Goal: Task Accomplishment & Management: Use online tool/utility

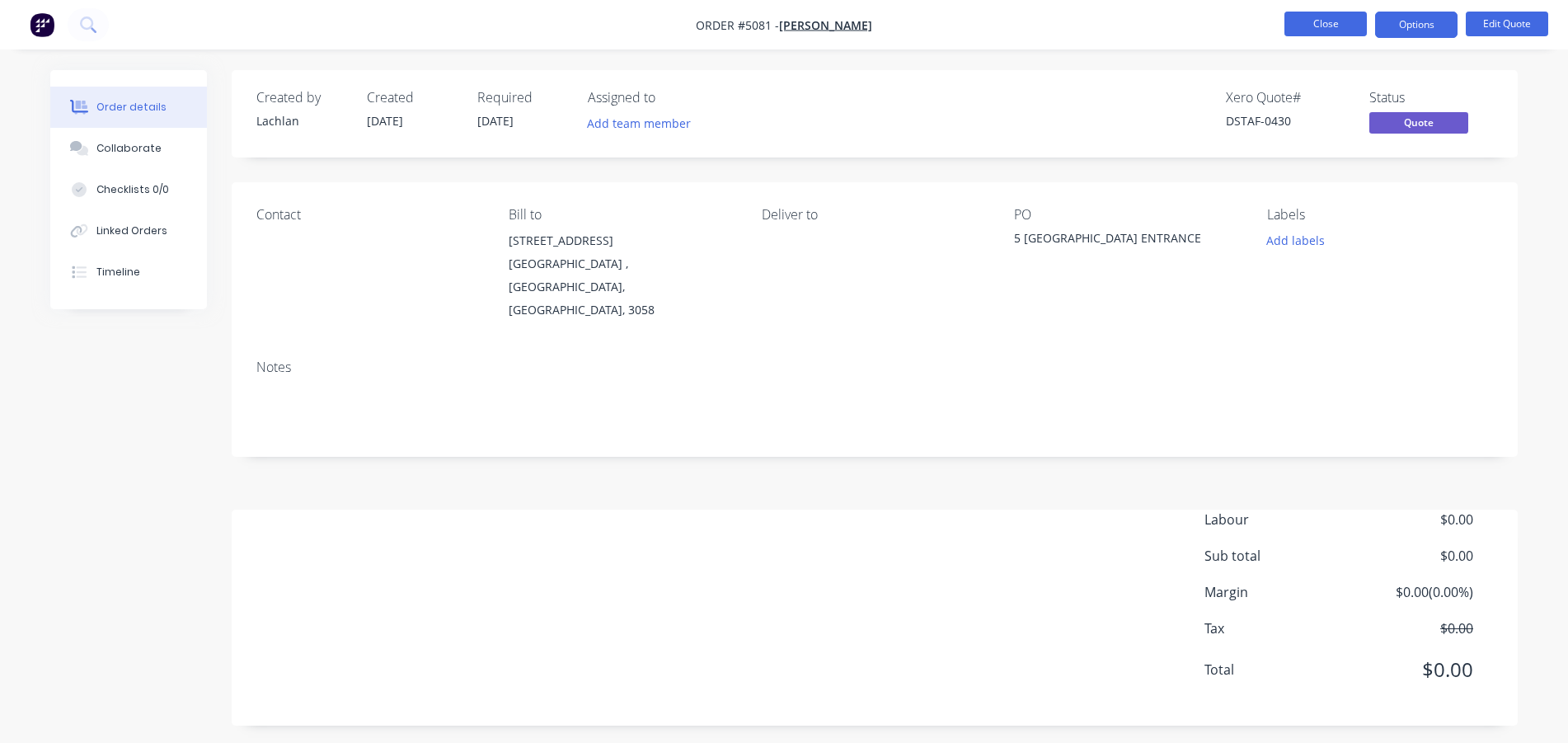
click at [1330, 31] on button "Close" at bounding box center [1326, 24] width 83 height 25
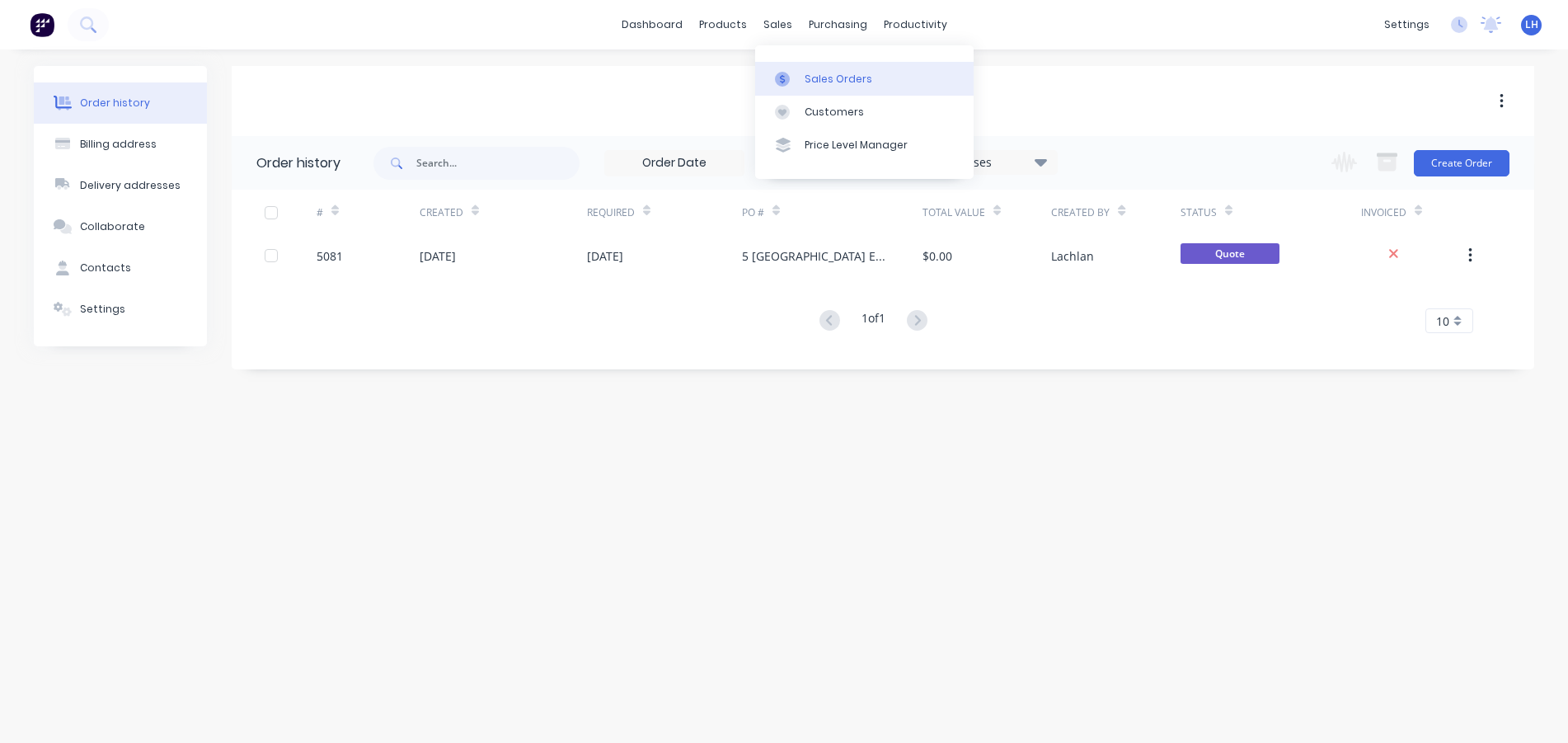
click at [789, 80] on div at bounding box center [787, 79] width 25 height 15
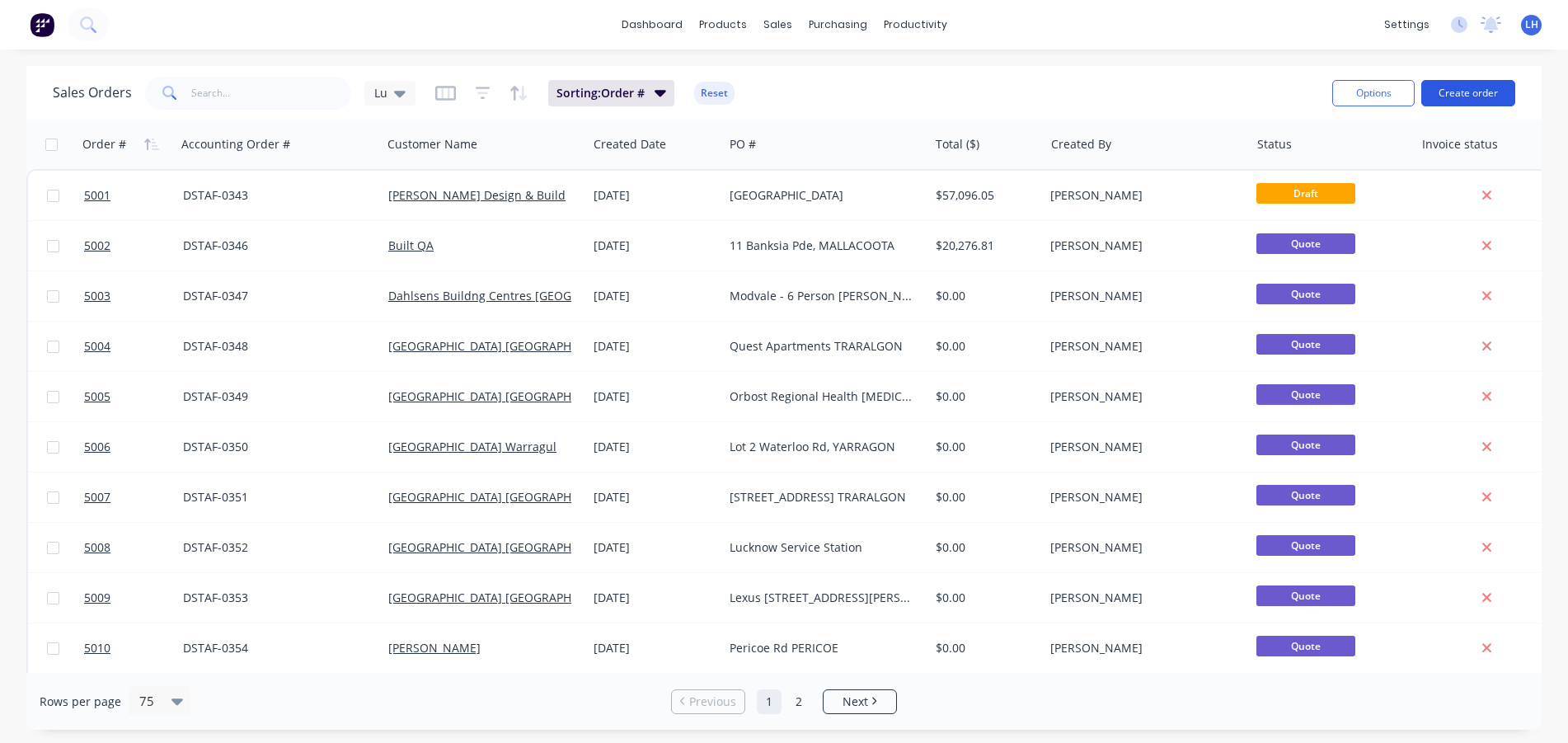
click at [1454, 86] on button "Create order" at bounding box center [1468, 93] width 94 height 26
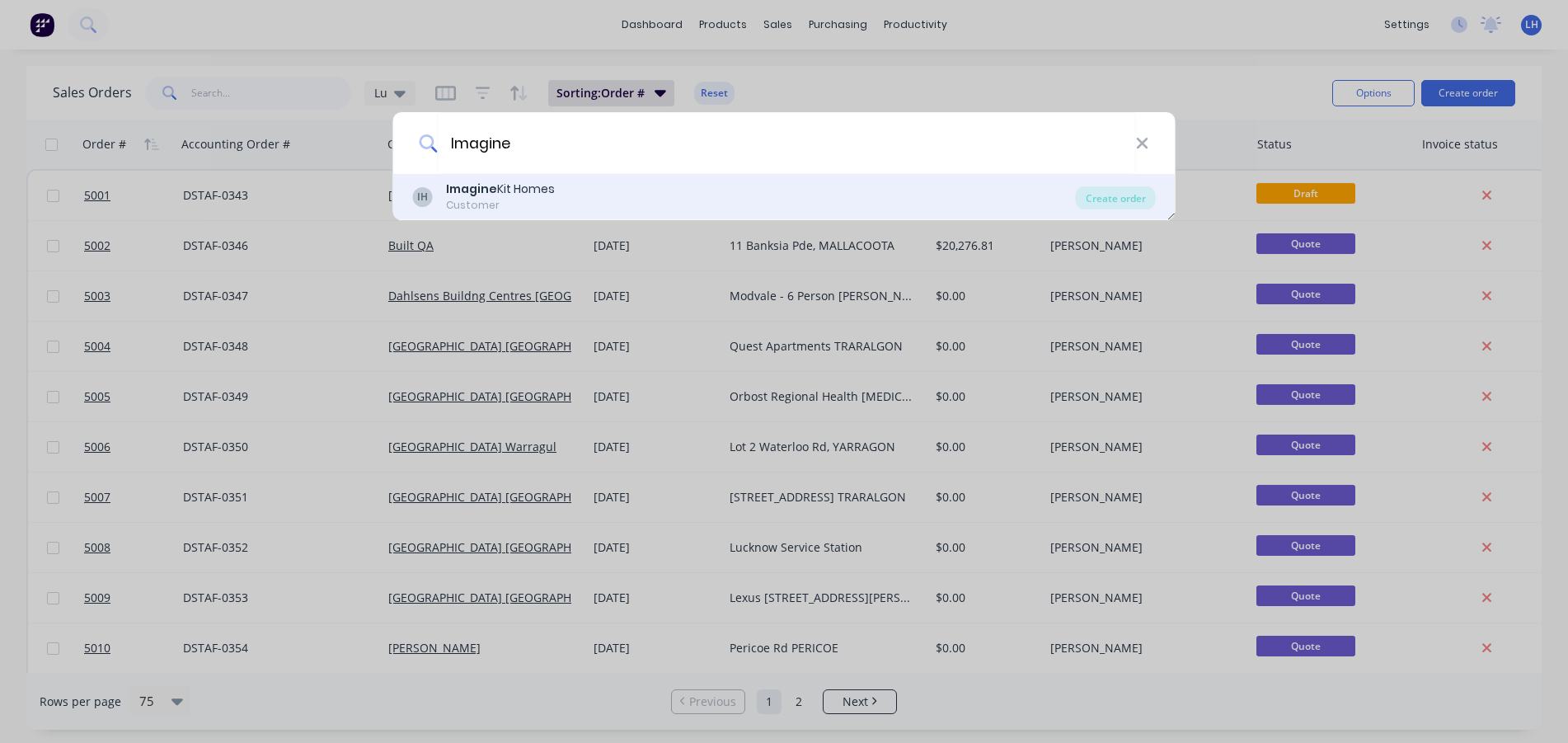
type input "Imagine"
click at [470, 188] on b "Imagine" at bounding box center [471, 188] width 51 height 17
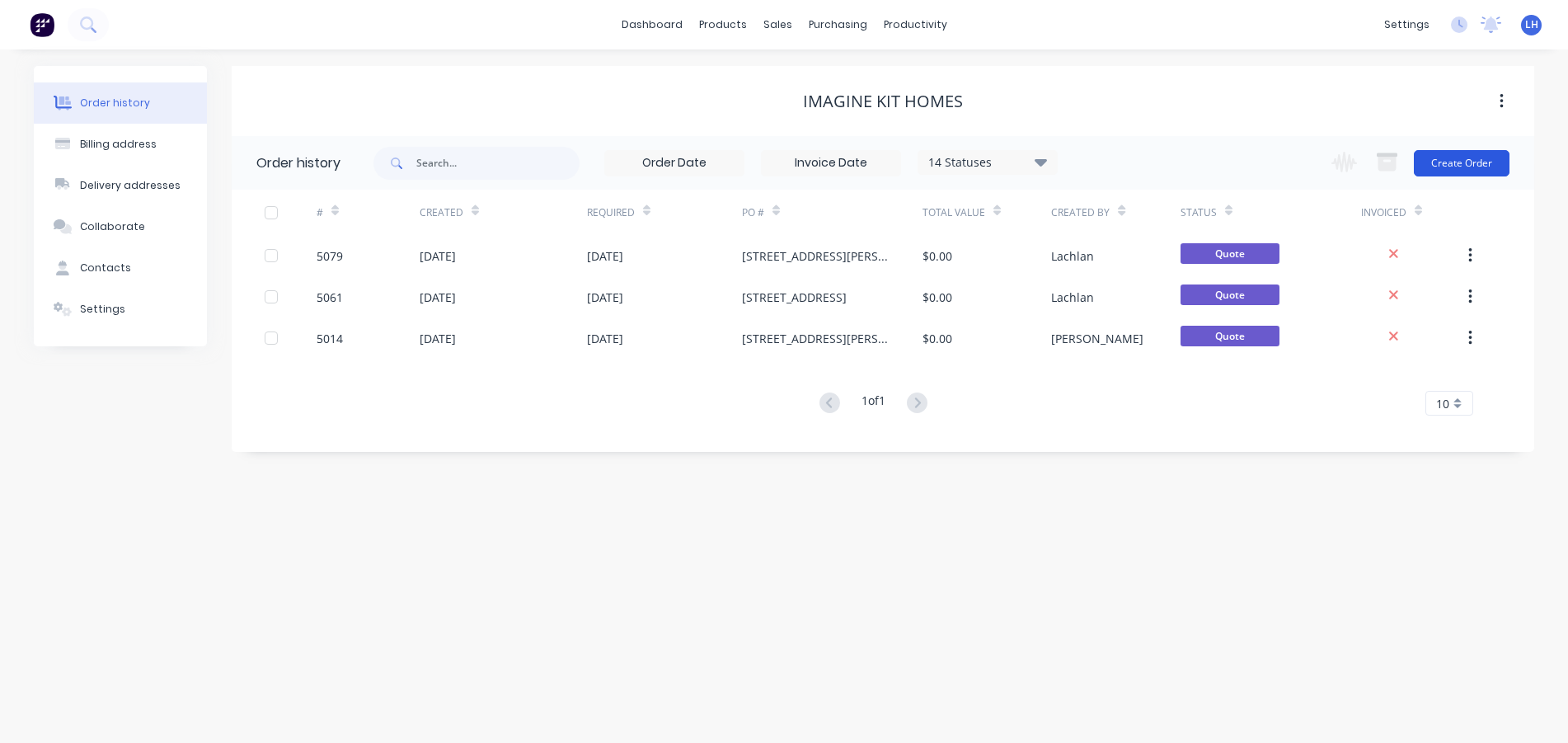
click at [1452, 160] on button "Create Order" at bounding box center [1462, 164] width 96 height 26
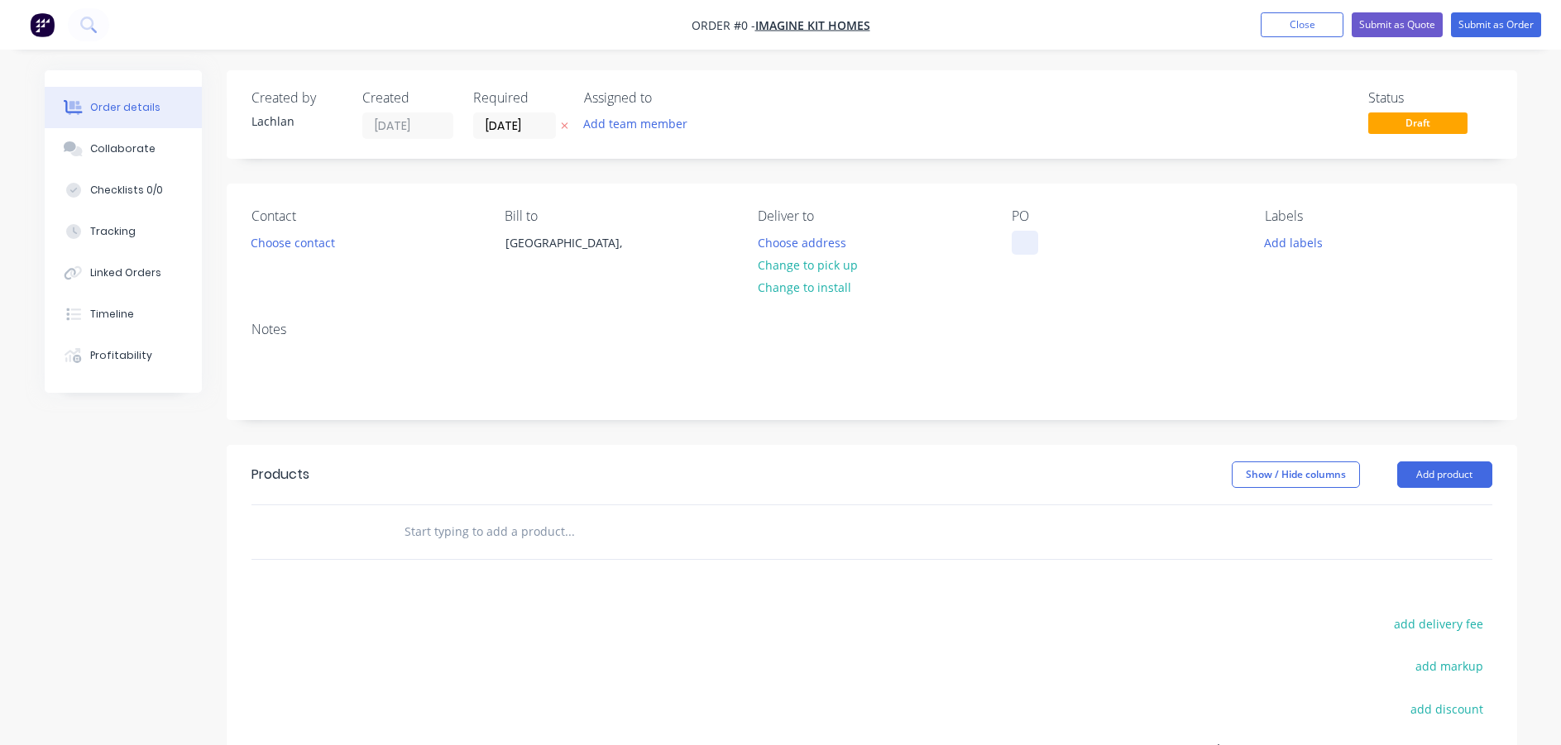
click at [1017, 249] on div at bounding box center [1025, 243] width 26 height 24
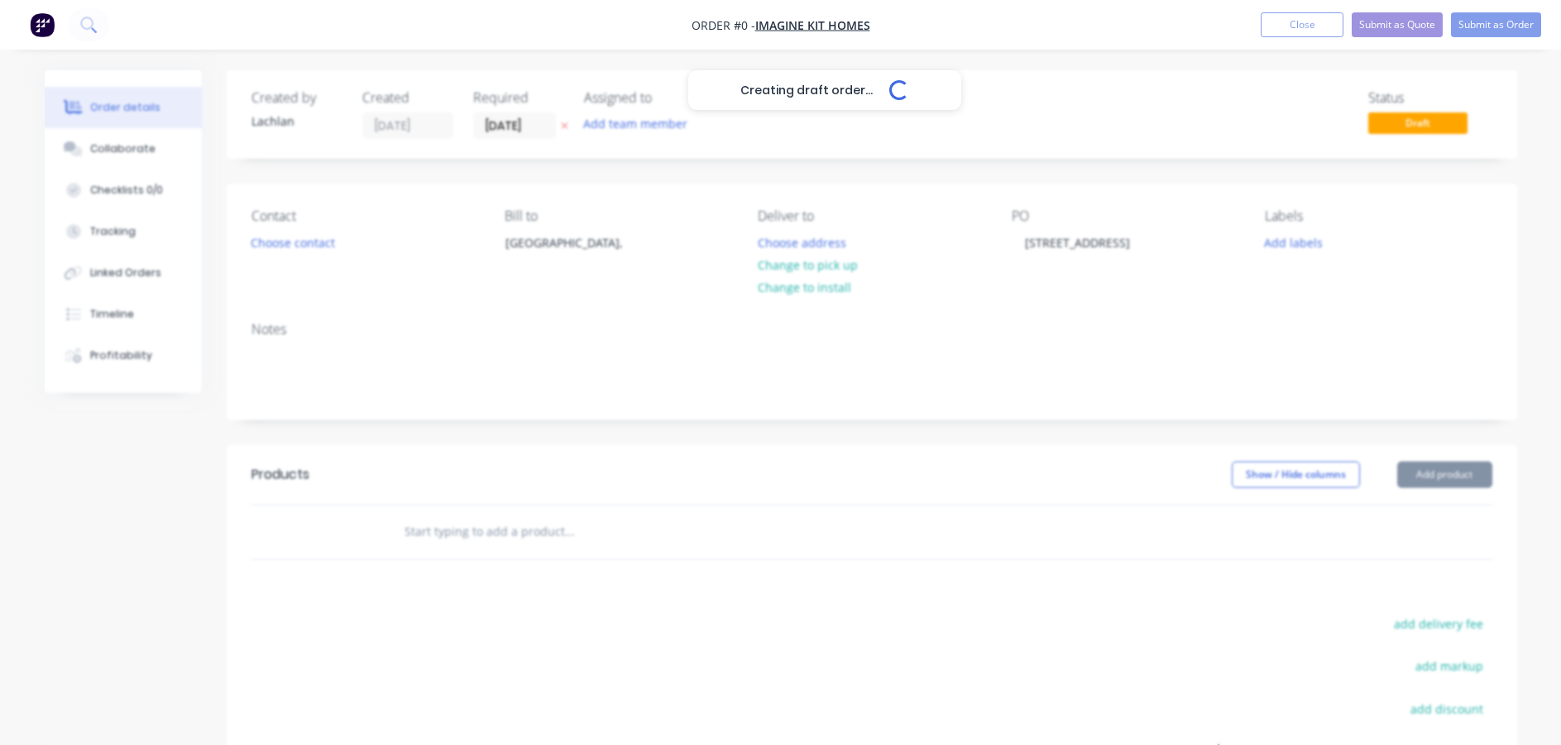
click at [1040, 304] on div "Creating draft order... Loading... Order details Collaborate Checklists 0/0 Tra…" at bounding box center [781, 526] width 1506 height 912
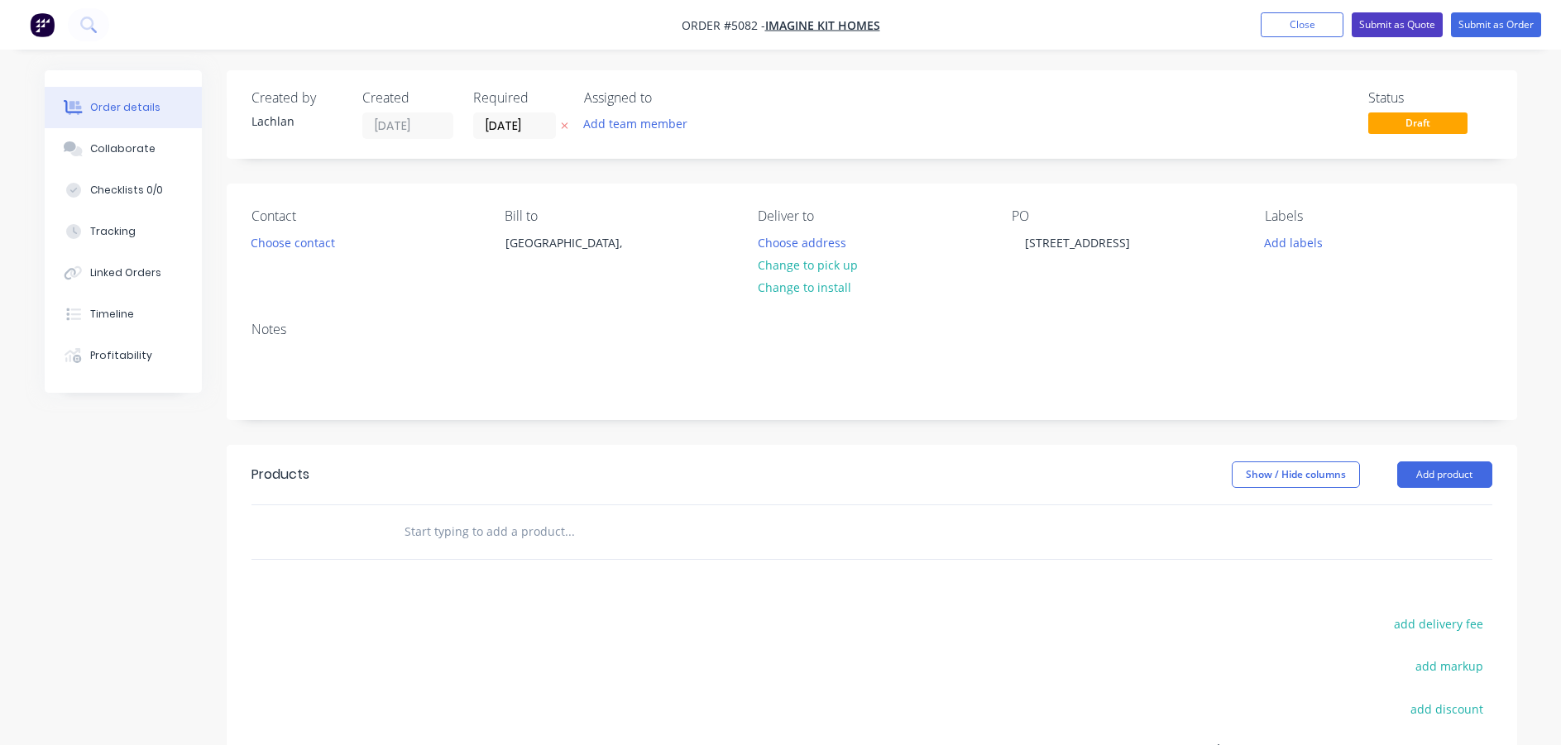
click at [1403, 26] on button "Submit as Quote" at bounding box center [1397, 24] width 91 height 25
